Goal: Navigation & Orientation: Find specific page/section

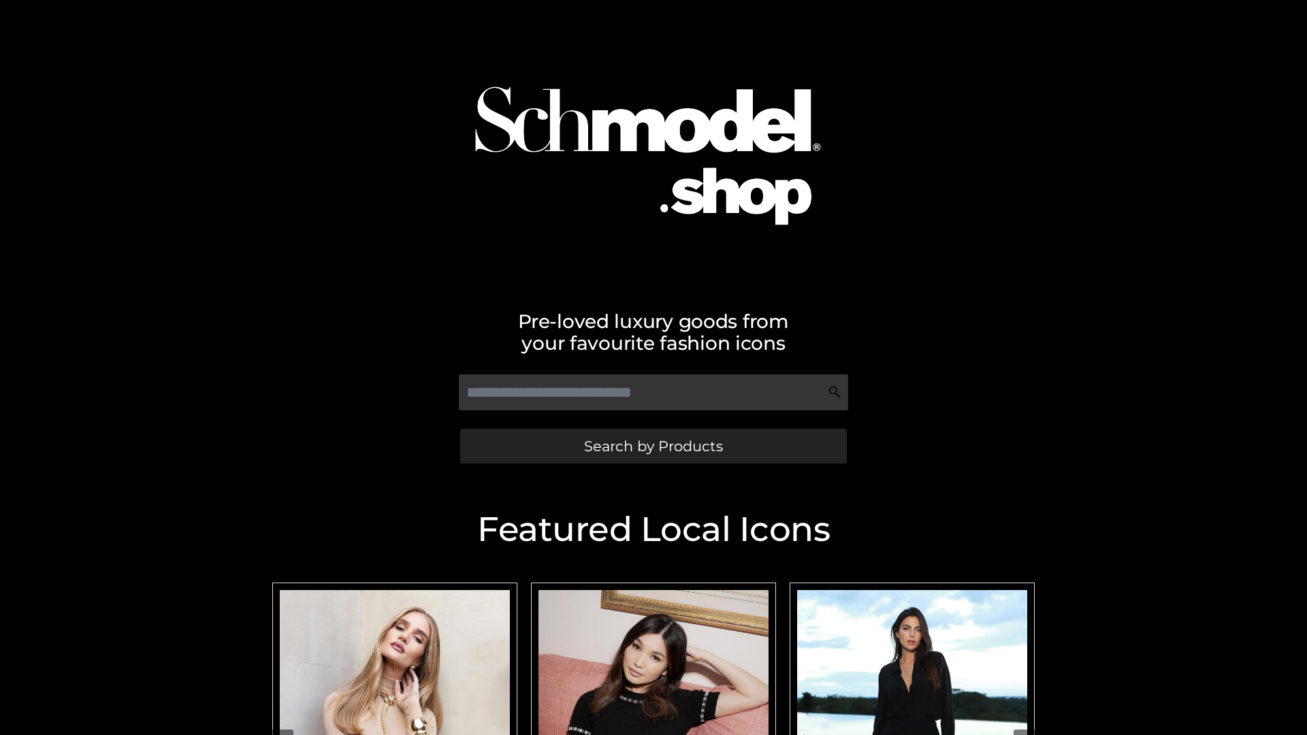
click at [653, 446] on span "Search by Products" at bounding box center [653, 446] width 139 height 14
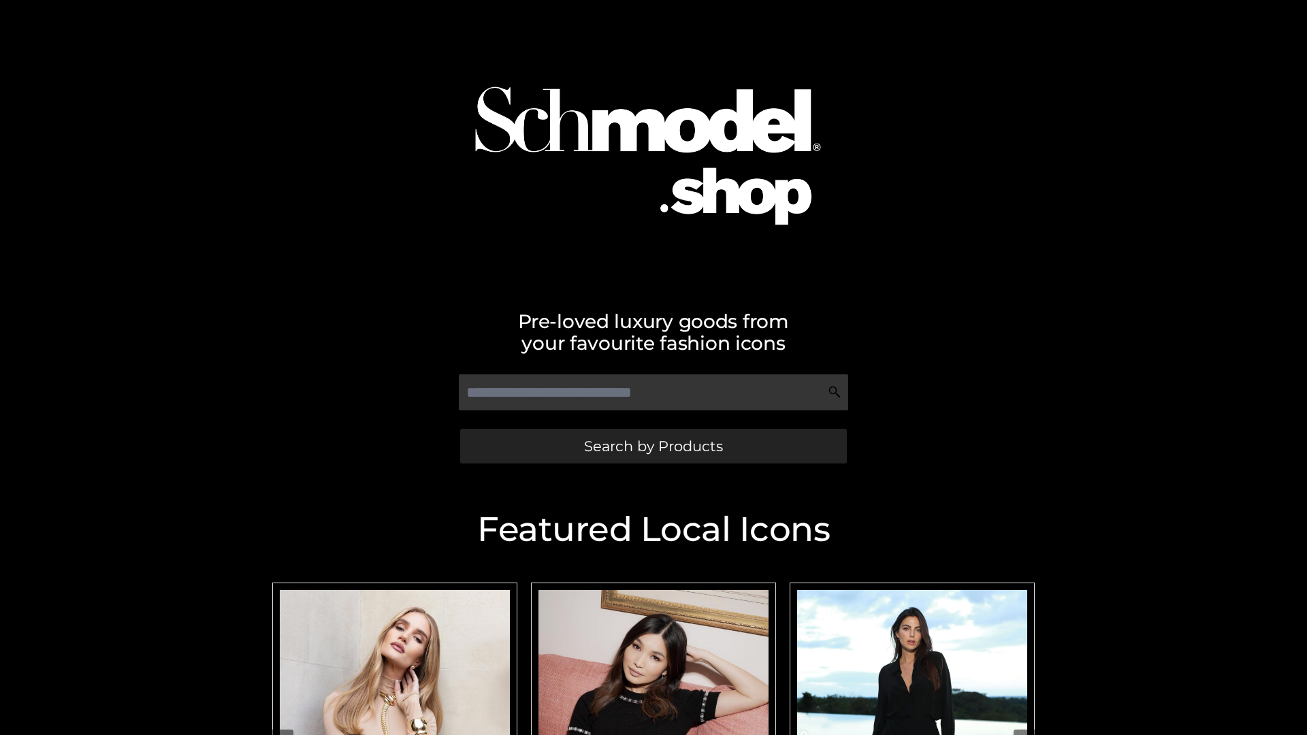
click at [653, 446] on span "Search by Products" at bounding box center [653, 446] width 139 height 14
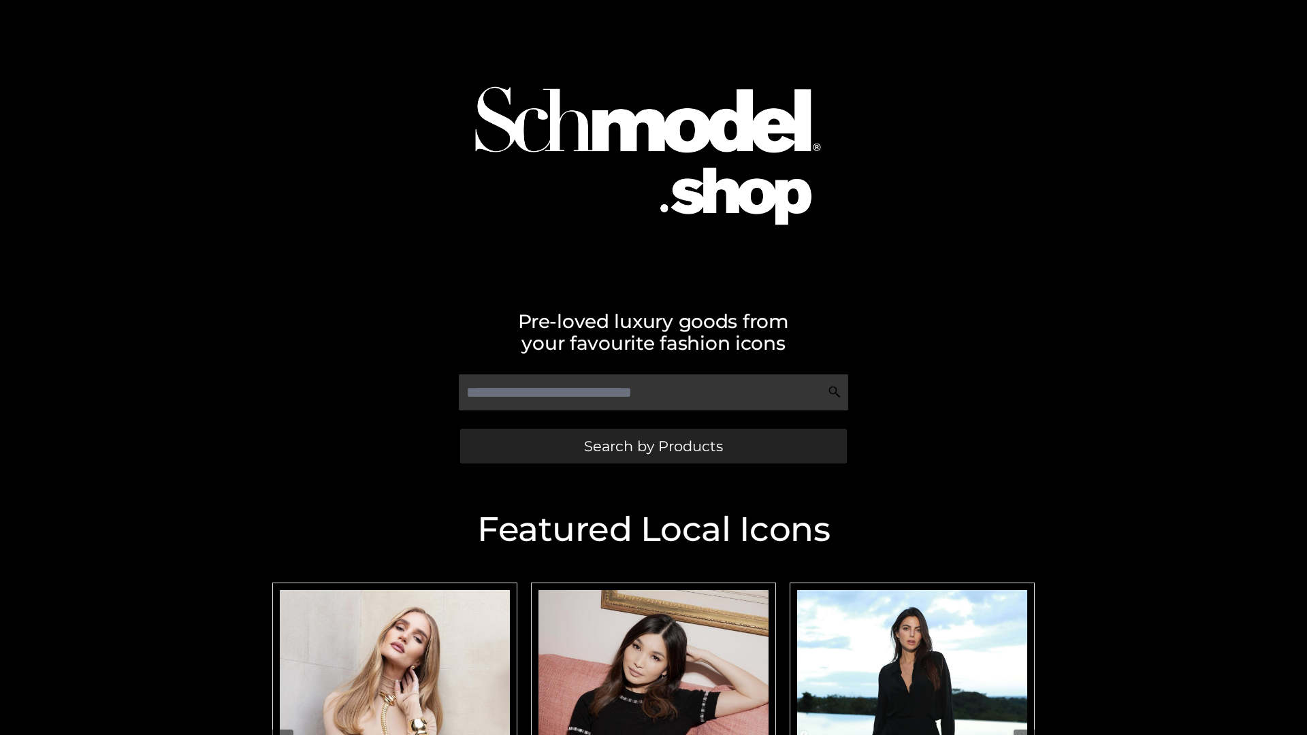
click at [653, 446] on span "Search by Products" at bounding box center [653, 446] width 139 height 14
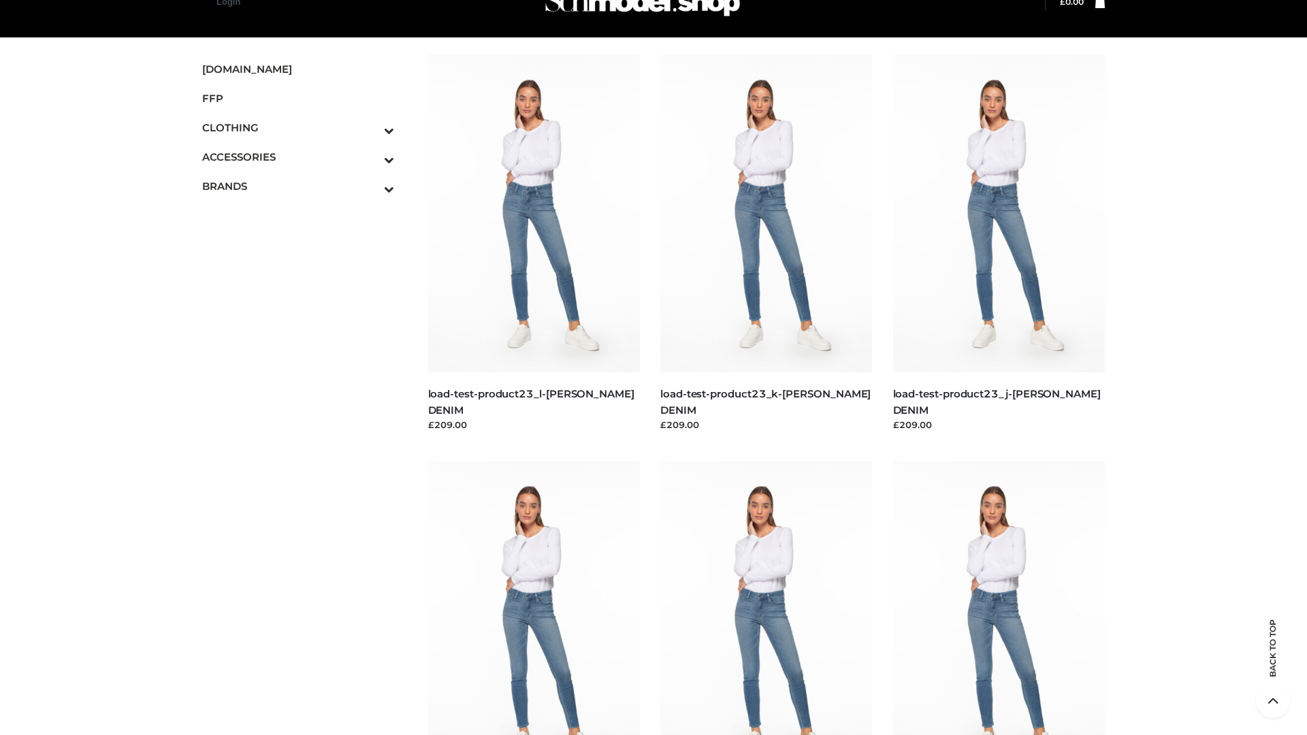
scroll to position [1561, 0]
